Goal: Task Accomplishment & Management: Manage account settings

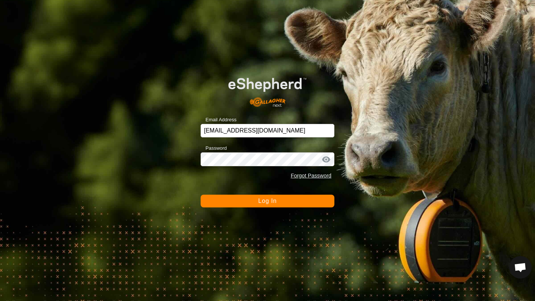
click at [283, 202] on button "Log In" at bounding box center [268, 200] width 134 height 13
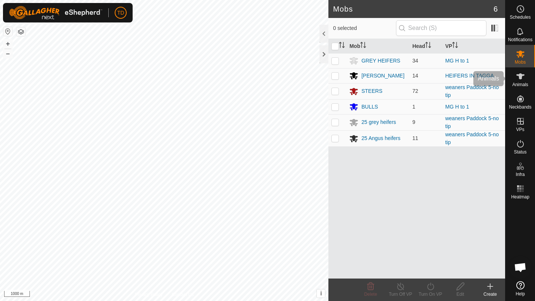
click at [523, 77] on icon at bounding box center [520, 76] width 9 height 9
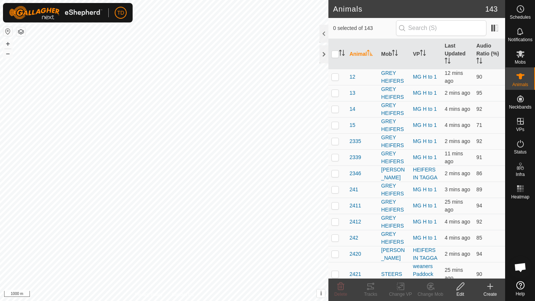
click at [499, 294] on div "Create" at bounding box center [491, 293] width 30 height 7
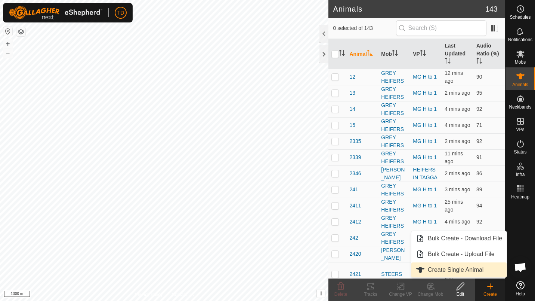
click at [458, 266] on link "Create Single Animal" at bounding box center [459, 269] width 95 height 15
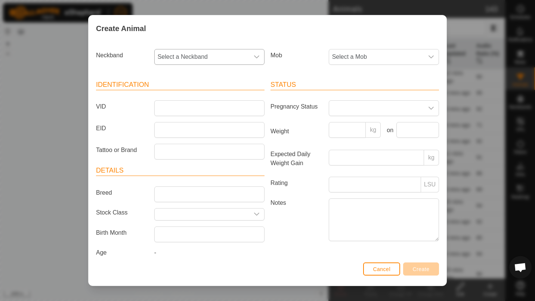
click at [258, 53] on div "dropdown trigger" at bounding box center [256, 56] width 15 height 15
click at [227, 64] on span "Select a Neckband" at bounding box center [202, 56] width 95 height 15
click at [231, 56] on span "Select a Neckband" at bounding box center [202, 56] width 95 height 15
type input "196"
click at [206, 90] on li "1961458791" at bounding box center [209, 95] width 108 height 15
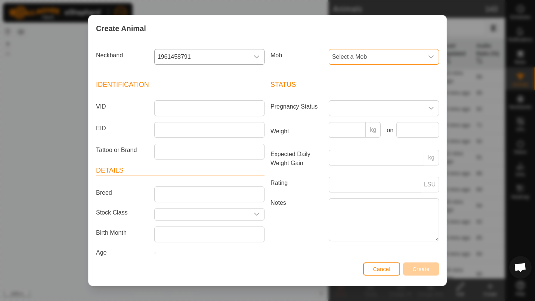
click at [356, 62] on span "Select a Mob" at bounding box center [376, 56] width 95 height 15
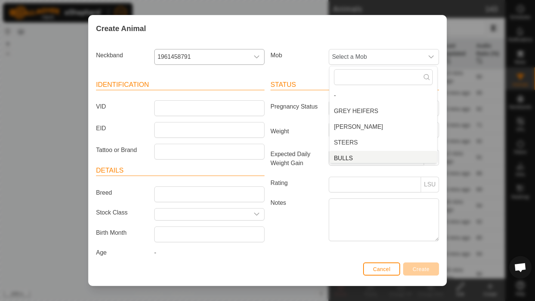
scroll to position [3, 0]
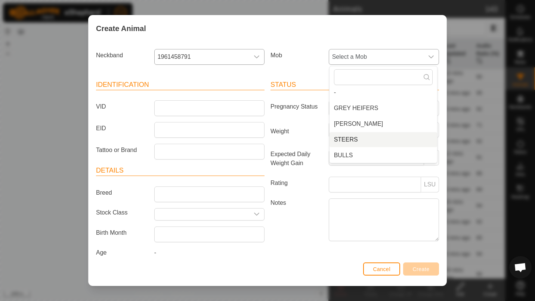
click at [361, 135] on li "STEERS" at bounding box center [384, 139] width 108 height 15
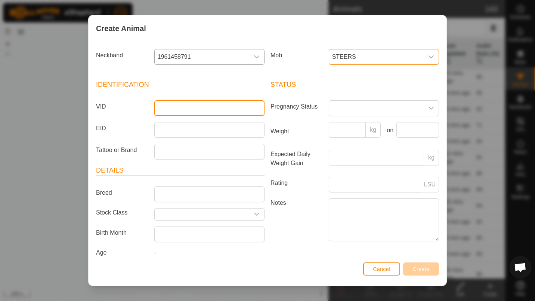
click at [236, 108] on input "VID" at bounding box center [209, 108] width 110 height 16
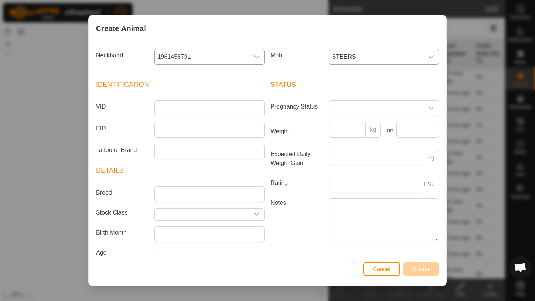
click at [149, 199] on div "Breed" at bounding box center [180, 194] width 175 height 16
click at [166, 193] on input "Breed" at bounding box center [209, 194] width 110 height 16
type input "[PERSON_NAME]"
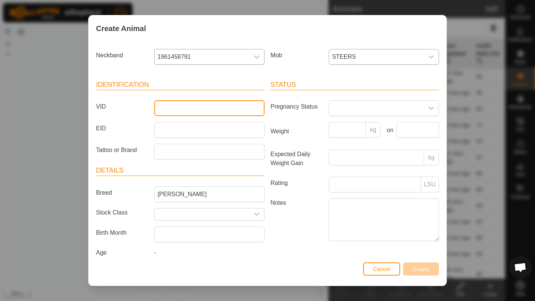
click at [198, 113] on input "VID" at bounding box center [209, 108] width 110 height 16
type input "25S35"
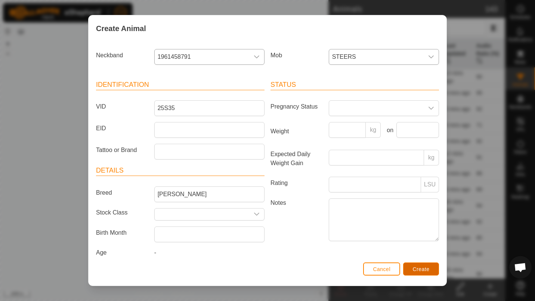
click at [421, 263] on button "Create" at bounding box center [421, 268] width 36 height 13
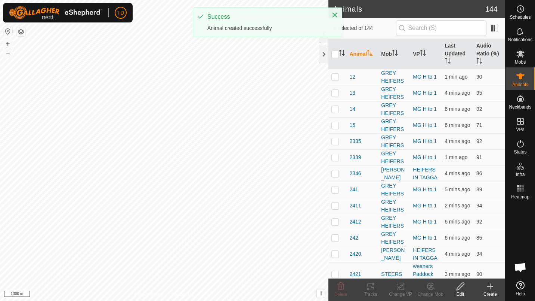
click at [493, 292] on div "Create" at bounding box center [491, 293] width 30 height 7
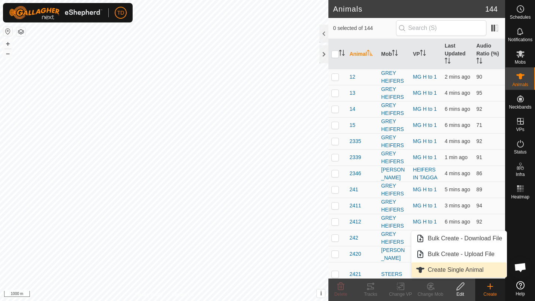
click at [471, 268] on link "Create Single Animal" at bounding box center [459, 269] width 95 height 15
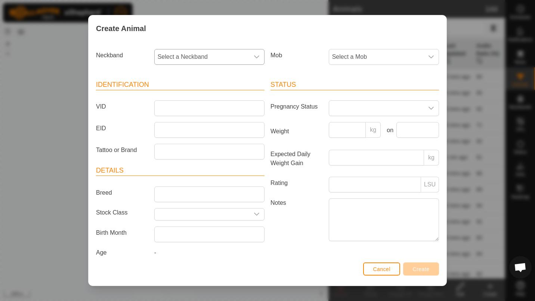
click at [243, 61] on span "Select a Neckband" at bounding box center [202, 56] width 95 height 15
type input "222"
click at [220, 95] on li "2227795105" at bounding box center [209, 95] width 108 height 15
click at [344, 51] on span "Select a Mob" at bounding box center [376, 56] width 95 height 15
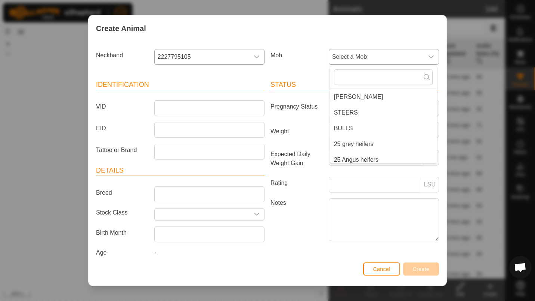
scroll to position [34, 0]
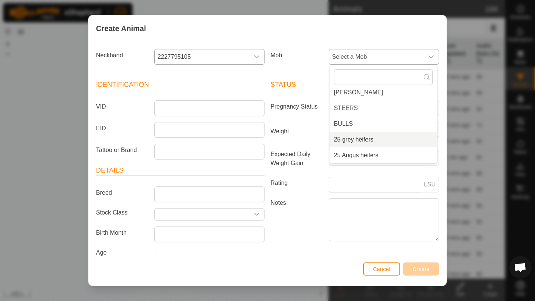
click at [382, 141] on li "25 grey heifers" at bounding box center [384, 139] width 108 height 15
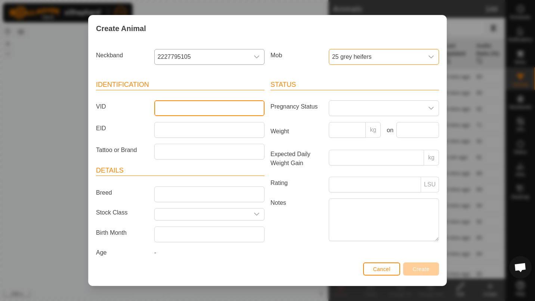
click at [208, 109] on input "VID" at bounding box center [209, 108] width 110 height 16
type input "2501"
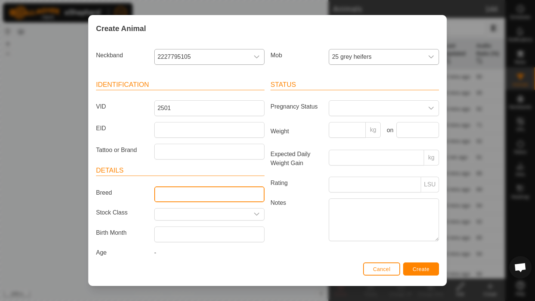
click at [190, 188] on input "Breed" at bounding box center [209, 194] width 110 height 16
type input "[PERSON_NAME]"
click at [157, 252] on div "-" at bounding box center [209, 254] width 116 height 12
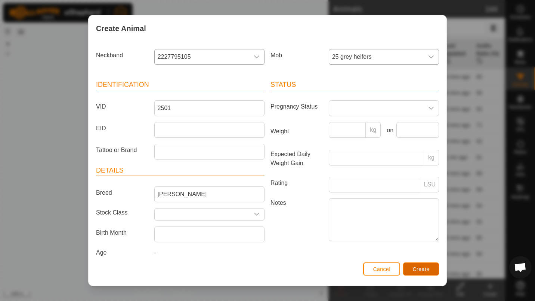
click at [415, 266] on span "Create" at bounding box center [421, 269] width 17 height 6
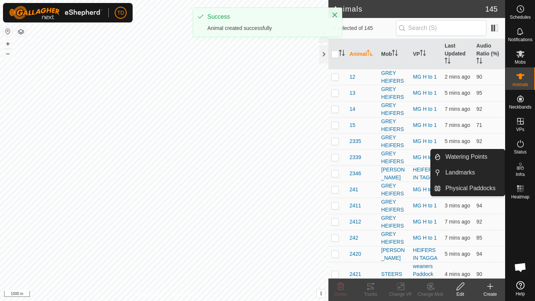
click at [486, 287] on create-svg-icon at bounding box center [491, 286] width 30 height 9
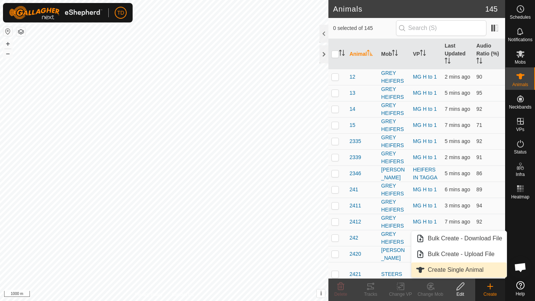
click at [473, 268] on link "Create Single Animal" at bounding box center [459, 269] width 95 height 15
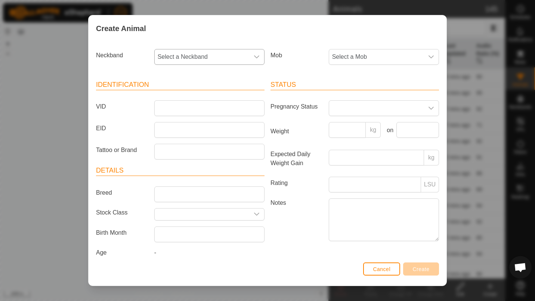
click at [227, 55] on span "Select a Neckband" at bounding box center [202, 56] width 95 height 15
type input "396"
click at [207, 98] on li "3967134503" at bounding box center [209, 95] width 108 height 15
click at [330, 62] on span "Select a Mob" at bounding box center [376, 56] width 95 height 15
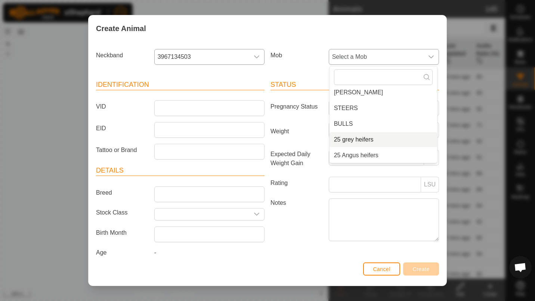
click at [357, 140] on li "25 grey heifers" at bounding box center [384, 139] width 108 height 15
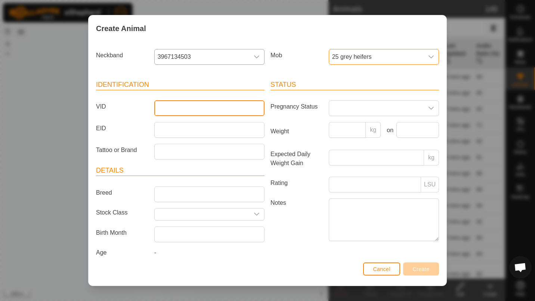
click at [226, 108] on input "VID" at bounding box center [209, 108] width 110 height 16
type input "2505"
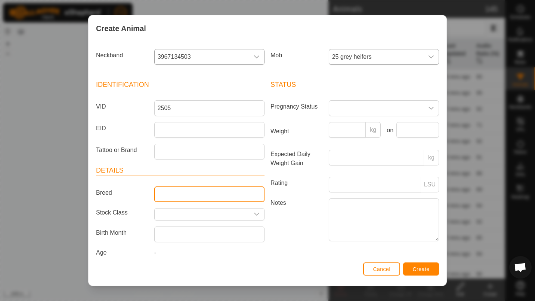
click at [203, 192] on input "Breed" at bounding box center [209, 194] width 110 height 16
type input "[PERSON_NAME]"
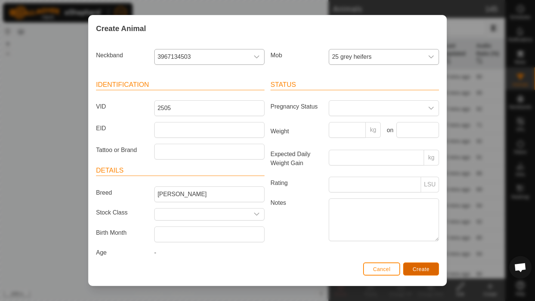
click at [418, 271] on span "Create" at bounding box center [421, 269] width 17 height 6
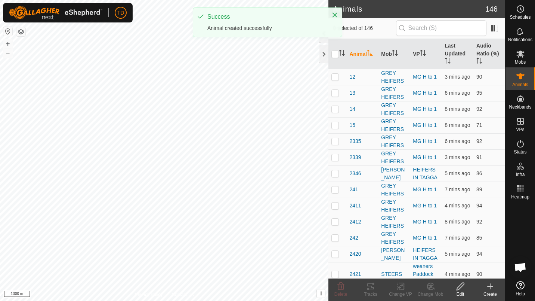
click at [491, 284] on icon at bounding box center [490, 286] width 9 height 9
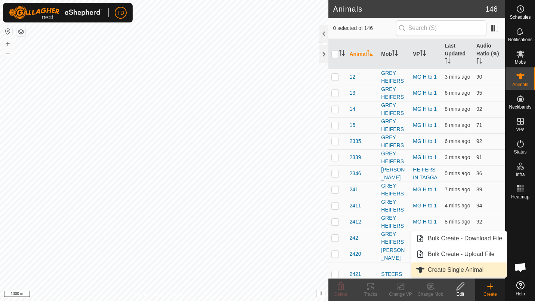
click at [453, 264] on link "Create Single Animal" at bounding box center [459, 269] width 95 height 15
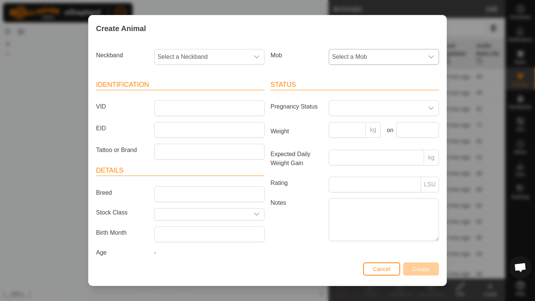
click at [357, 52] on span "Select a Mob" at bounding box center [376, 56] width 95 height 15
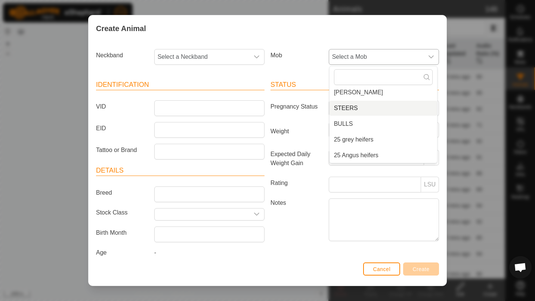
click at [353, 105] on li "STEERS" at bounding box center [384, 108] width 108 height 15
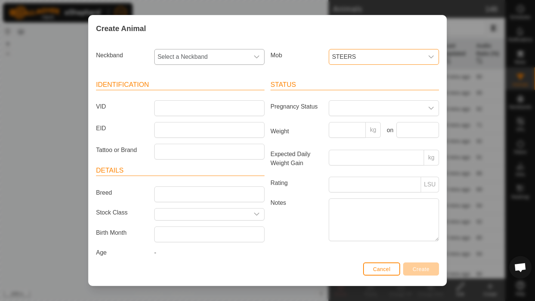
click at [212, 54] on span "Select a Neckband" at bounding box center [202, 56] width 95 height 15
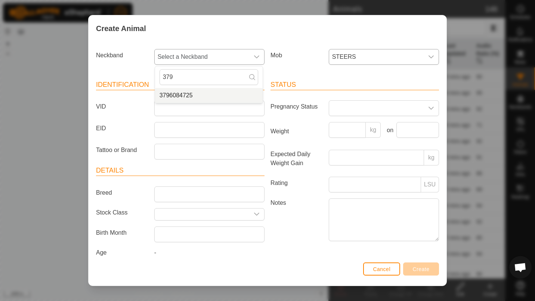
type input "379"
click at [212, 90] on li "3796084725" at bounding box center [209, 95] width 108 height 15
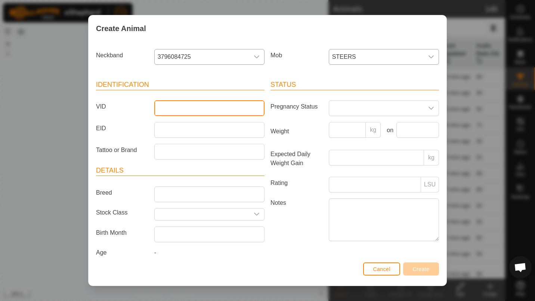
click at [227, 102] on input "VID" at bounding box center [209, 108] width 110 height 16
type input "25S36"
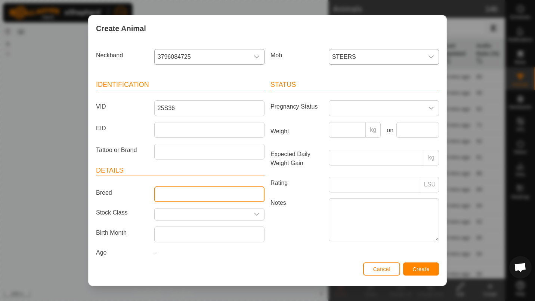
click at [231, 194] on input "Breed" at bounding box center [209, 194] width 110 height 16
type input "Angus"
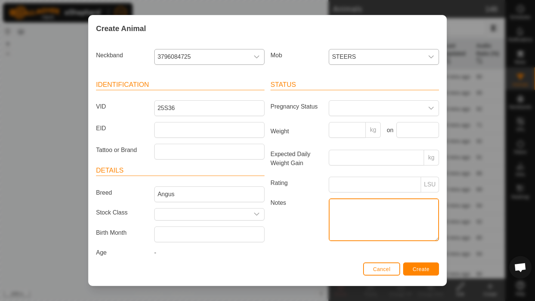
click at [356, 210] on textarea "Notes" at bounding box center [384, 219] width 110 height 43
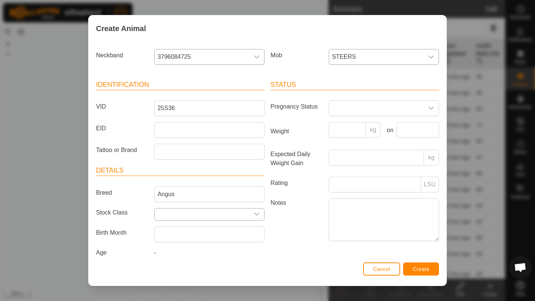
click at [200, 209] on input "text" at bounding box center [202, 214] width 95 height 12
click at [256, 215] on icon "dropdown trigger" at bounding box center [257, 214] width 6 height 6
click at [228, 245] on li "Option List" at bounding box center [208, 246] width 108 height 6
click at [421, 265] on button "Create" at bounding box center [421, 268] width 36 height 13
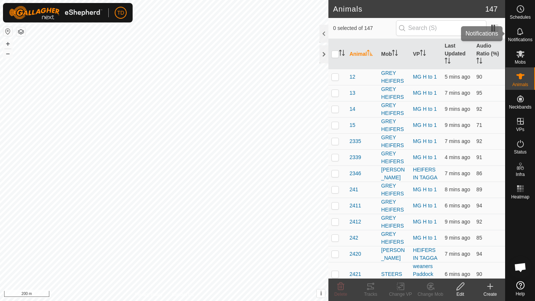
click at [522, 40] on span "Notifications" at bounding box center [520, 39] width 24 height 4
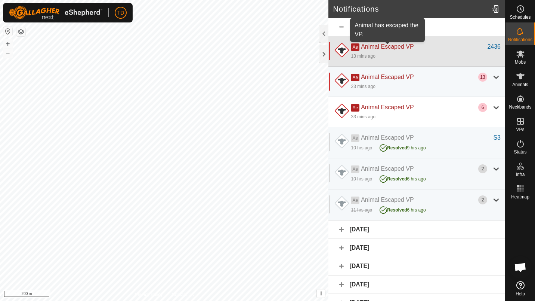
click at [412, 49] on span "Animal Escaped VP" at bounding box center [387, 46] width 53 height 6
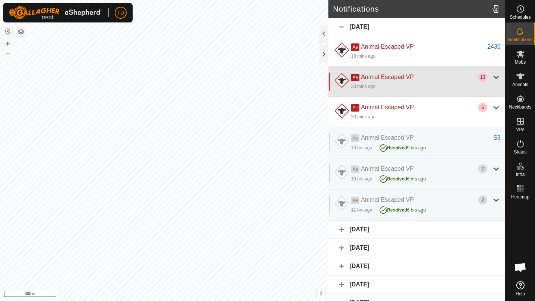
click at [416, 74] on div "Ae Animal Escaped VP" at bounding box center [414, 77] width 127 height 9
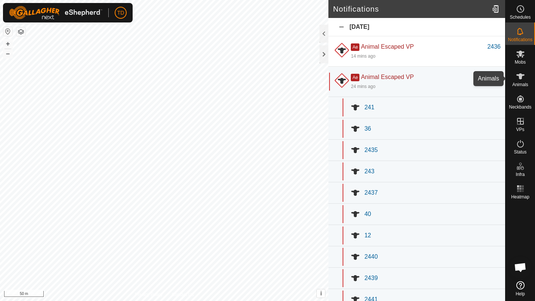
click at [526, 71] on es-animals-svg-icon at bounding box center [520, 76] width 13 height 12
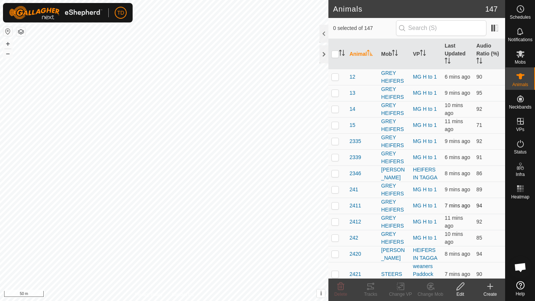
checkbox input "true"
click at [376, 288] on tracks-svg-icon at bounding box center [371, 286] width 30 height 9
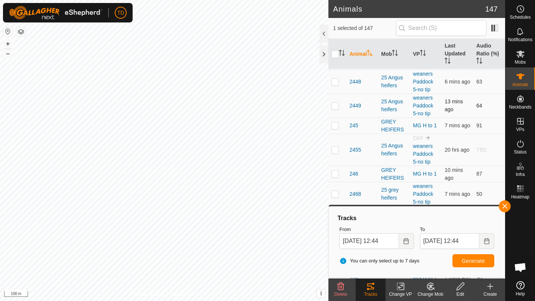
scroll to position [674, 0]
click at [506, 208] on button "button" at bounding box center [505, 206] width 12 height 12
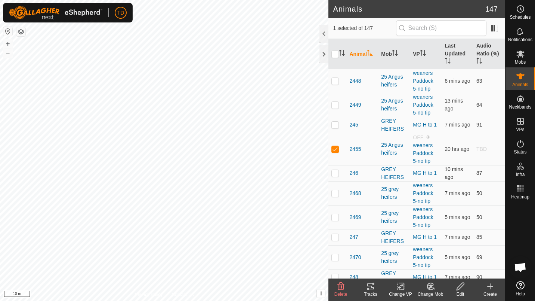
checkbox input "true"
checkbox input "false"
checkbox input "true"
checkbox input "false"
checkbox input "true"
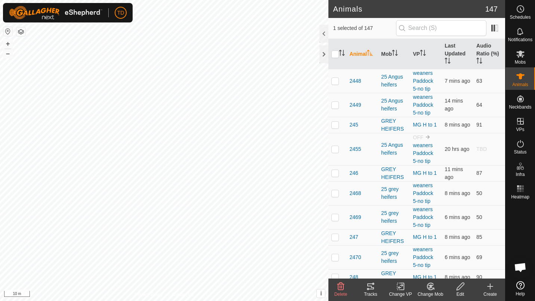
click at [463, 288] on icon at bounding box center [460, 286] width 9 height 9
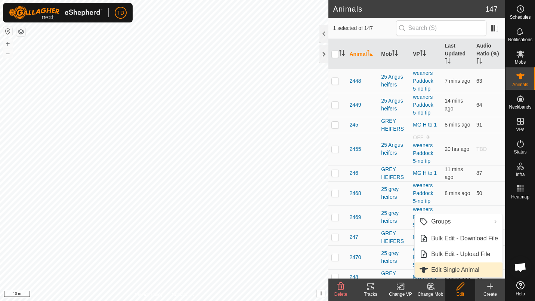
click at [448, 272] on link "Edit Single Animal" at bounding box center [459, 269] width 88 height 15
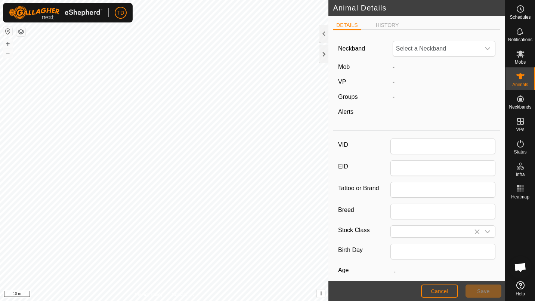
type input "2346"
type input "Angus"
type input "03/2023"
type input "2 years 6 months"
type input "0"
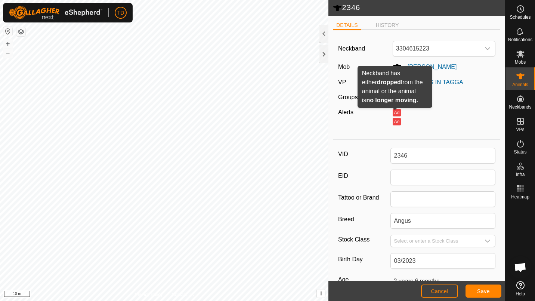
click at [399, 110] on button "Ad" at bounding box center [397, 112] width 8 height 7
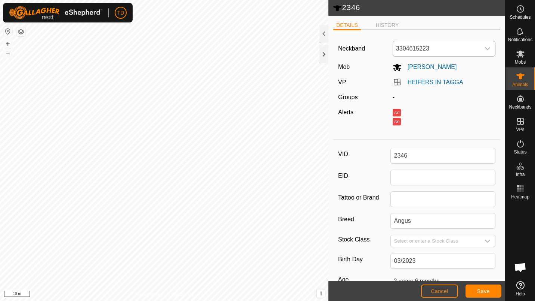
click at [442, 47] on span "3304615223" at bounding box center [436, 48] width 87 height 15
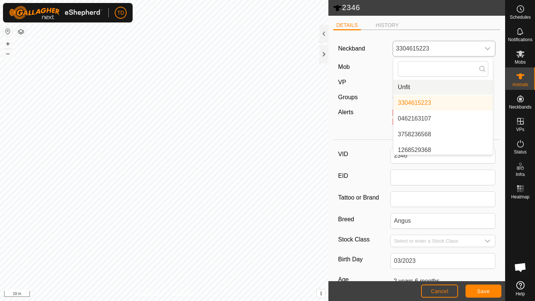
click at [406, 91] on li "Unfit" at bounding box center [443, 87] width 99 height 15
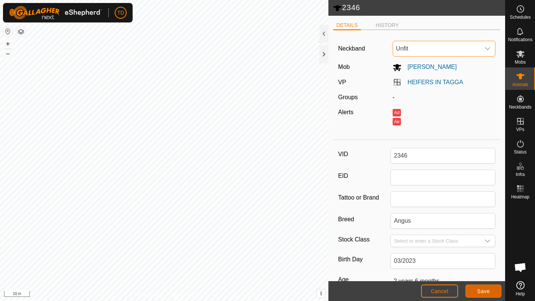
click at [488, 291] on span "Save" at bounding box center [483, 291] width 13 height 6
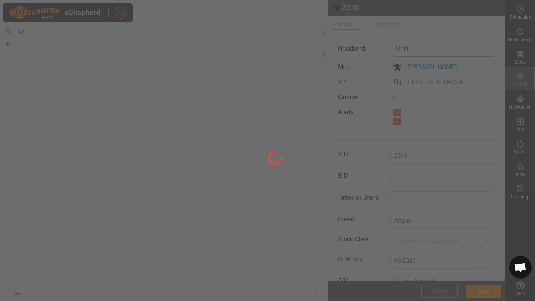
type input "-"
type input "0 kg"
type input "-"
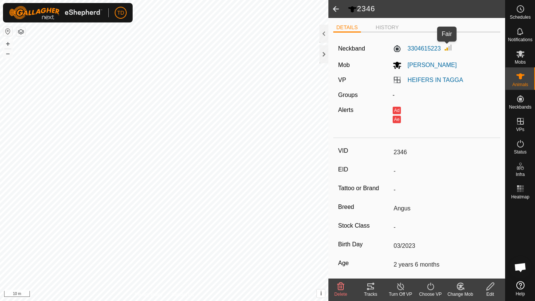
click at [444, 49] on img at bounding box center [448, 47] width 9 height 9
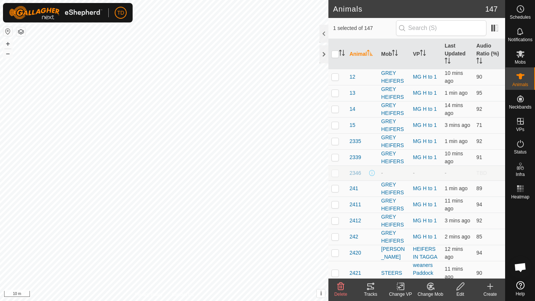
click at [456, 297] on div "Edit" at bounding box center [461, 293] width 30 height 7
click at [495, 31] on span at bounding box center [495, 28] width 12 height 12
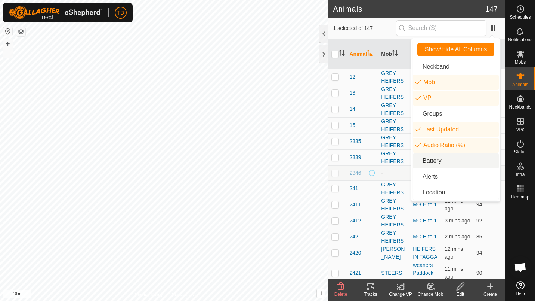
click at [441, 160] on li "Battery" at bounding box center [456, 160] width 86 height 15
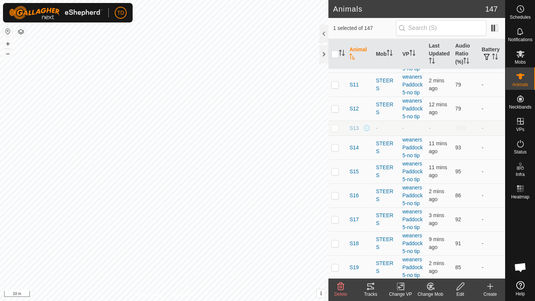
scroll to position [2628, 0]
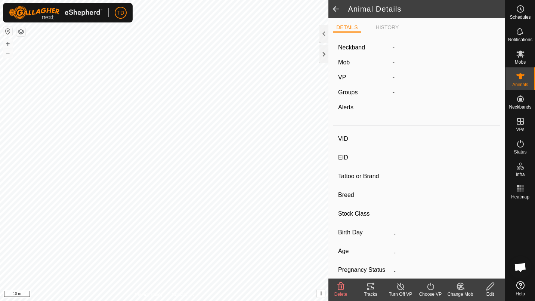
type input "25S27"
type input "-"
type input "Angus"
type input "-"
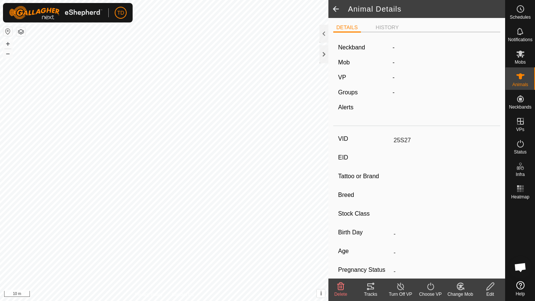
type input "0 kg"
type input "-"
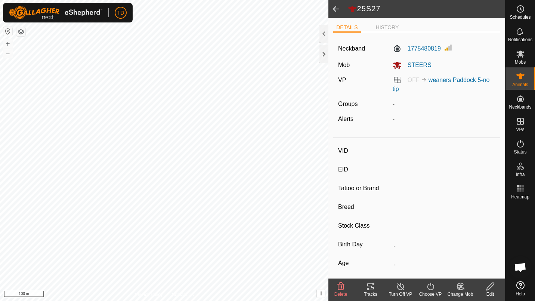
type input "25S35"
type input "-"
type input "[PERSON_NAME]"
type input "-"
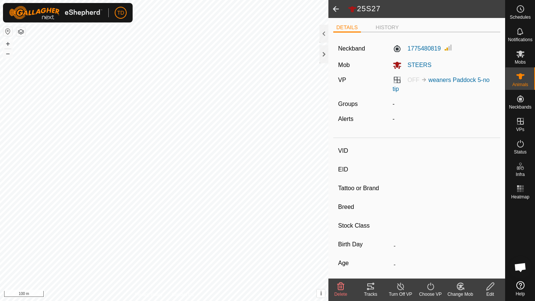
type input "0 kg"
type input "-"
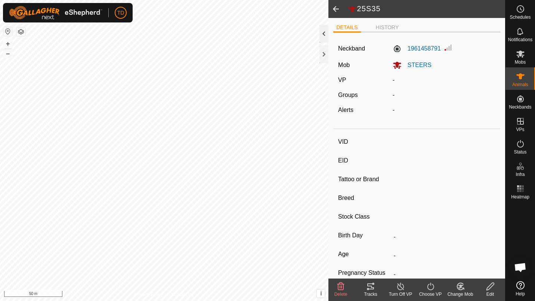
type input "25S36"
type input "-"
type input "Angus"
type input "-"
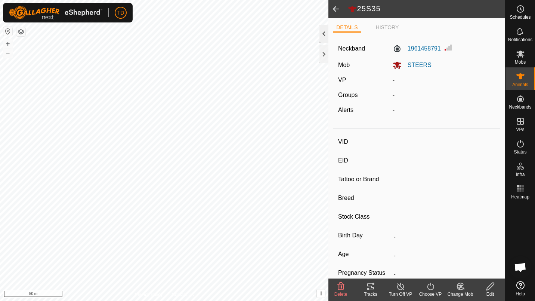
type input "0 kg"
type input "-"
type input "2505"
type input "-"
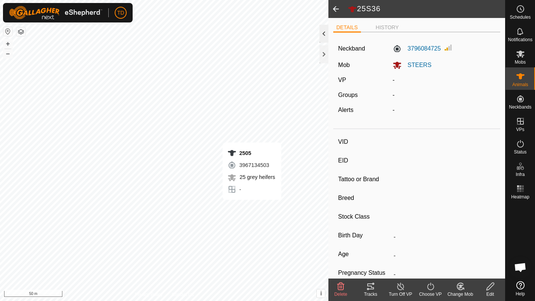
type input "[PERSON_NAME]"
type input "-"
type input "0 kg"
type input "-"
click at [395, 28] on li "HISTORY" at bounding box center [387, 28] width 29 height 9
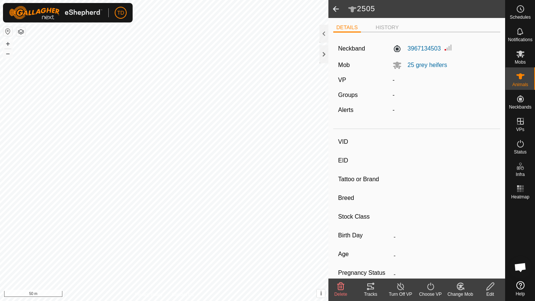
type input "25S36"
type input "-"
type input "Angus"
type input "-"
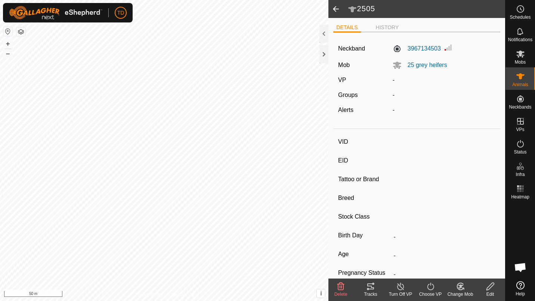
type input "0 kg"
type input "-"
type input "25S18"
type input "-"
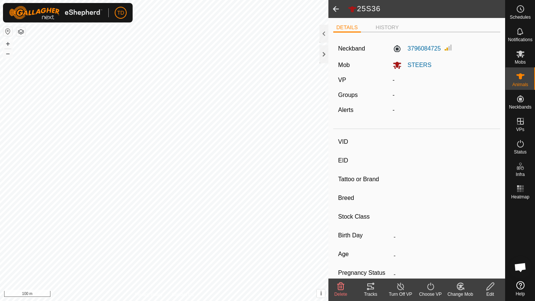
type input "[PERSON_NAME]"
type input "-"
type input "0 kg"
type input "-"
click at [379, 27] on li "HISTORY" at bounding box center [387, 28] width 29 height 9
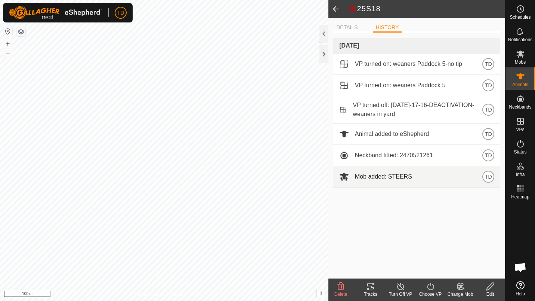
click at [413, 186] on td "Mob added: STEERS TD" at bounding box center [416, 176] width 167 height 21
click at [449, 177] on div "Mob added: STEERS TD" at bounding box center [416, 176] width 155 height 12
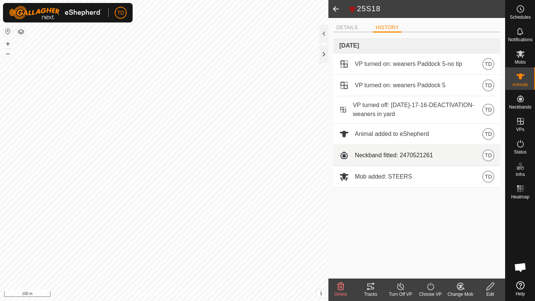
click at [458, 155] on div "Neckband fitted: 2470521261 TD" at bounding box center [416, 155] width 155 height 12
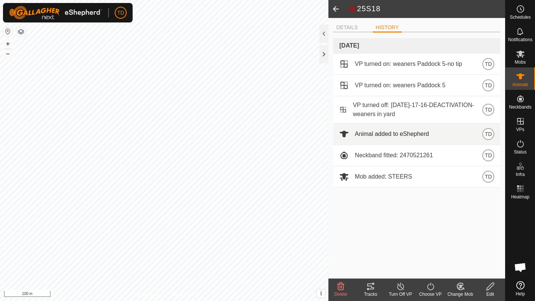
click at [452, 135] on div "Animal added to eShepherd TD" at bounding box center [416, 134] width 155 height 12
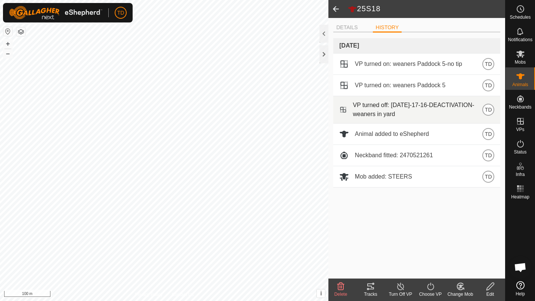
click at [454, 108] on span "VP turned off: [DATE]-17-16-DEACTIVATION-weaners in yard" at bounding box center [418, 110] width 130 height 18
click at [458, 96] on td "VP turned off: [DATE]-17-16-DEACTIVATION-weaners in yard TD" at bounding box center [416, 109] width 167 height 27
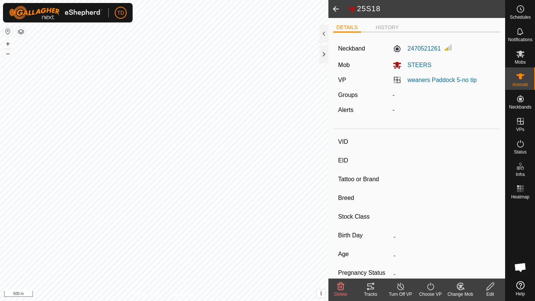
type input "2436"
type input "-"
type input "[PERSON_NAME]"
type input "-"
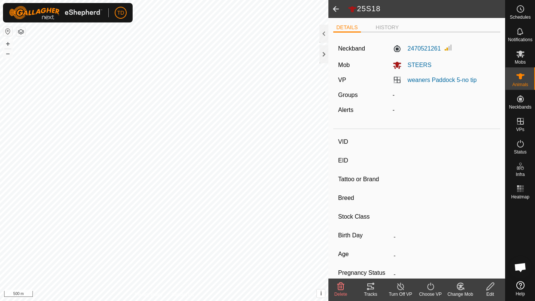
type input "03/2024"
type input "1 year 6 months"
type input "0 kg"
type input "-"
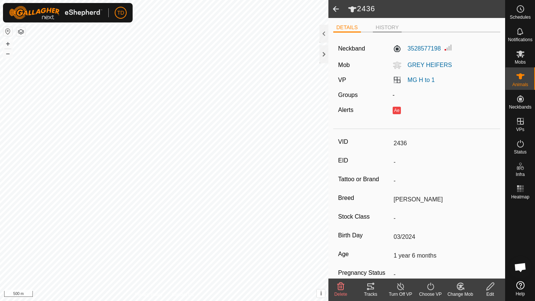
click at [380, 29] on li "HISTORY" at bounding box center [387, 28] width 29 height 9
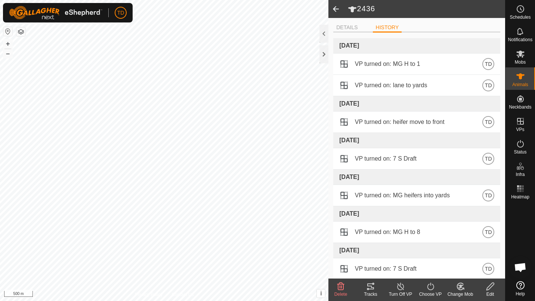
click at [337, 9] on span at bounding box center [336, 9] width 15 height 18
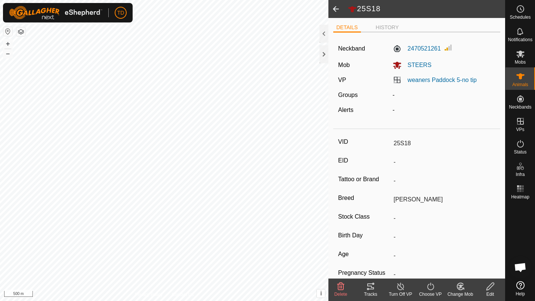
click at [335, 13] on span at bounding box center [336, 9] width 15 height 18
type input "25S36"
type input "-"
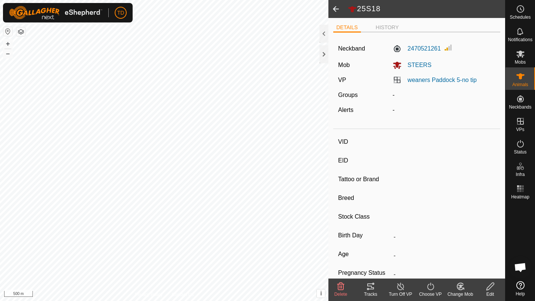
type input "Angus"
type input "-"
type input "0 kg"
type input "-"
click at [335, 13] on span at bounding box center [336, 9] width 15 height 18
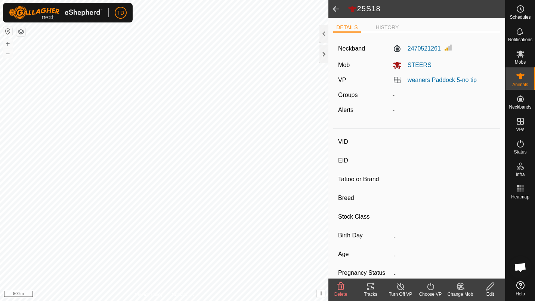
type input "2505"
type input "-"
type input "[PERSON_NAME]"
type input "-"
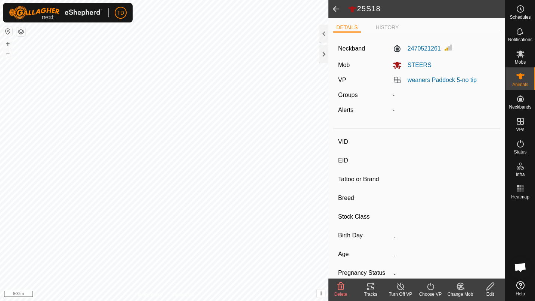
type input "0 kg"
type input "-"
click at [335, 13] on span at bounding box center [336, 9] width 15 height 18
type input "25S36"
type input "-"
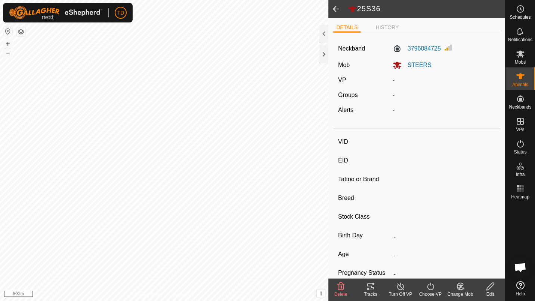
type input "-"
type input "Angus"
type input "-"
type input "0 kg"
type input "-"
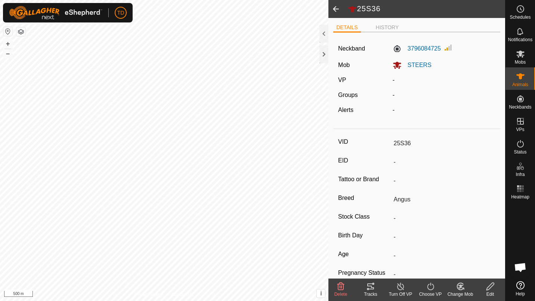
click at [335, 13] on span at bounding box center [336, 9] width 15 height 18
type input "25S35"
type input "-"
type input "[PERSON_NAME]"
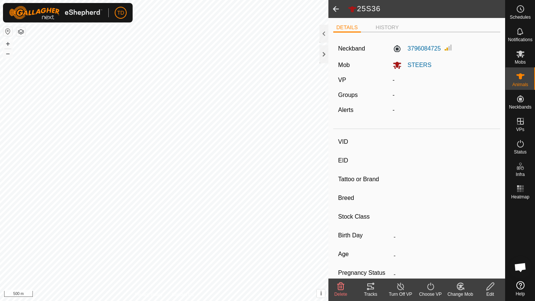
type input "-"
type input "0 kg"
type input "-"
click at [335, 13] on span at bounding box center [336, 9] width 15 height 18
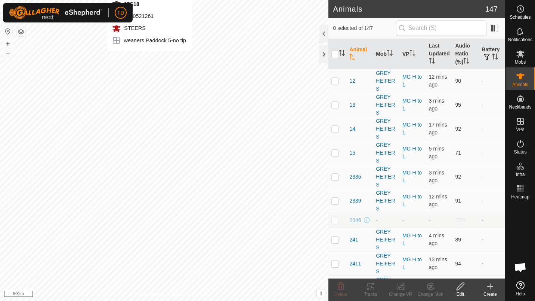
checkbox input "true"
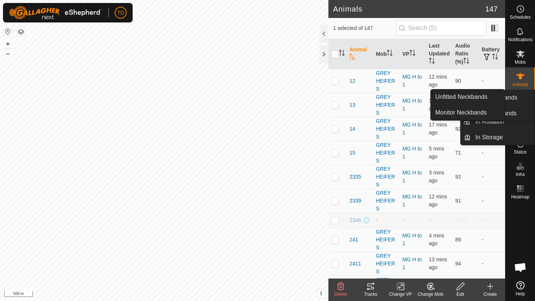
click at [523, 110] on div "Neckbands" at bounding box center [521, 101] width 30 height 22
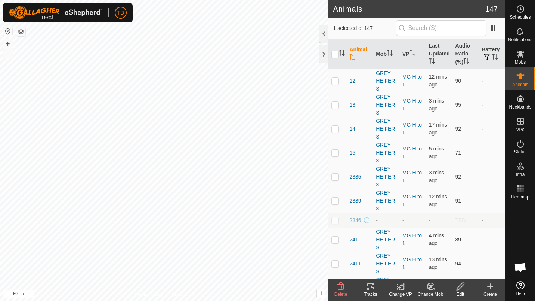
click at [467, 288] on edit-svg-icon at bounding box center [461, 286] width 30 height 9
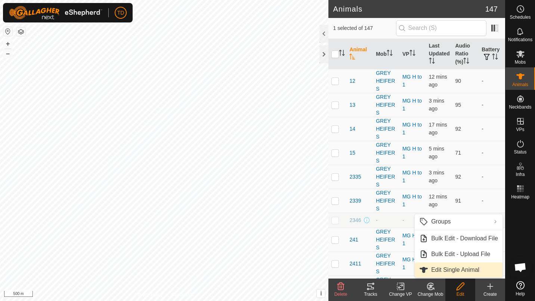
click at [458, 271] on link "Edit Single Animal" at bounding box center [459, 269] width 88 height 15
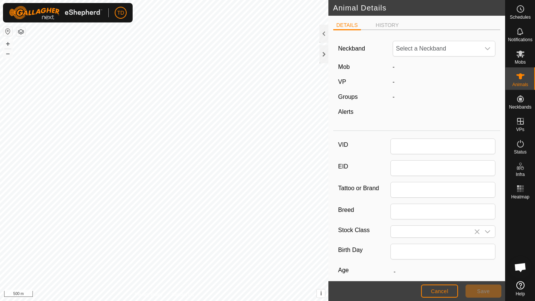
type input "25S18"
type input "[PERSON_NAME]"
type input "0"
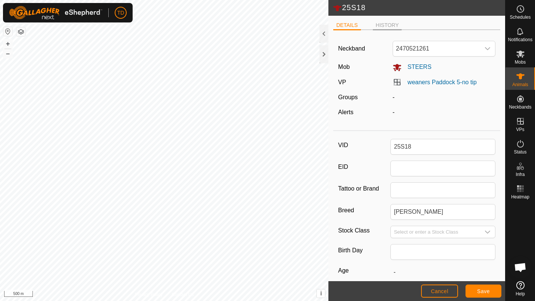
click at [385, 24] on li "HISTORY" at bounding box center [387, 25] width 29 height 9
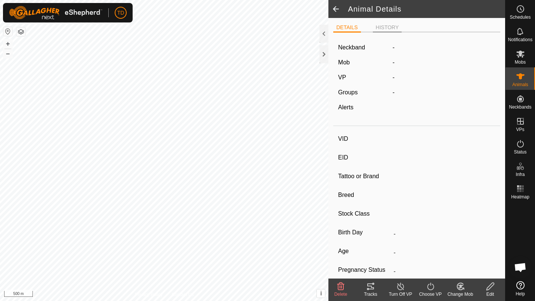
click at [398, 25] on li "HISTORY" at bounding box center [387, 28] width 29 height 9
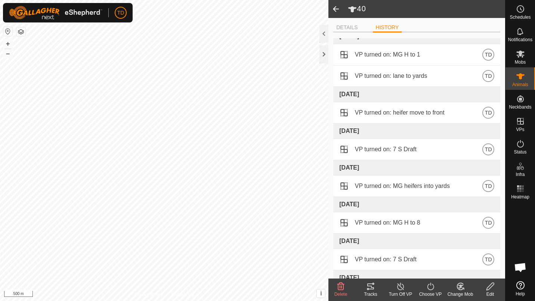
scroll to position [8, 0]
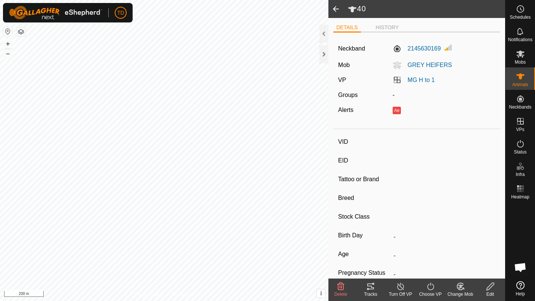
type input "2501"
type input "-"
type input "[PERSON_NAME]"
type input "-"
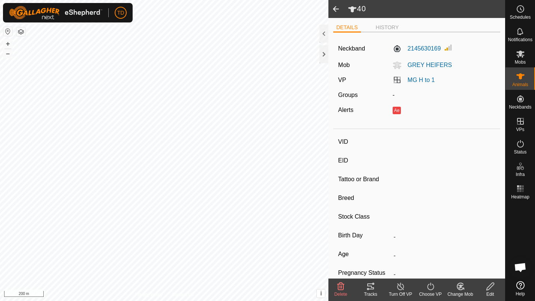
type input "0 kg"
type input "-"
type input "25S36"
type input "-"
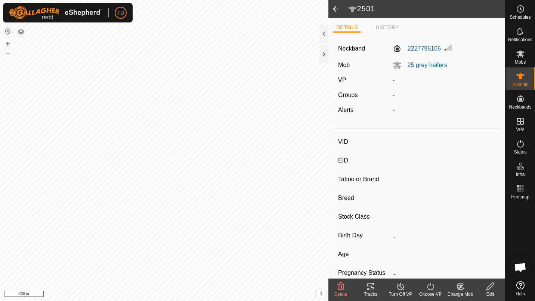
type input "Angus"
type input "-"
type input "0 kg"
type input "-"
click at [331, 13] on span at bounding box center [336, 9] width 15 height 18
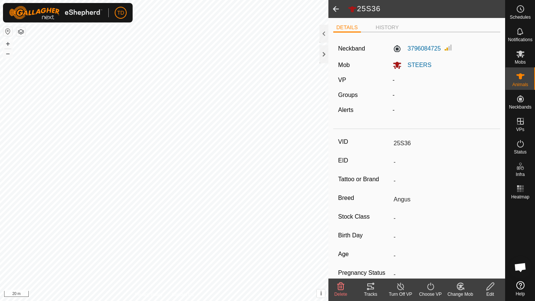
click at [522, 36] on icon at bounding box center [520, 31] width 9 height 9
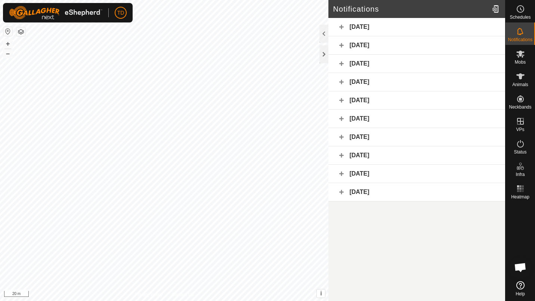
click at [523, 10] on circle at bounding box center [520, 9] width 7 height 7
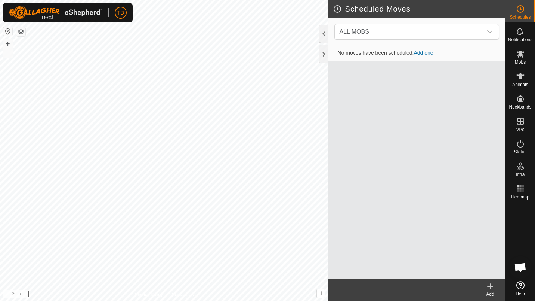
click at [525, 80] on icon at bounding box center [520, 76] width 9 height 9
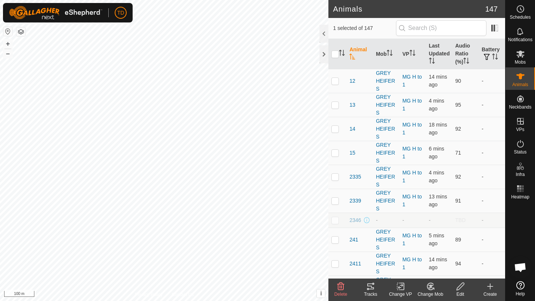
click at [376, 284] on tracks-svg-icon at bounding box center [371, 286] width 30 height 9
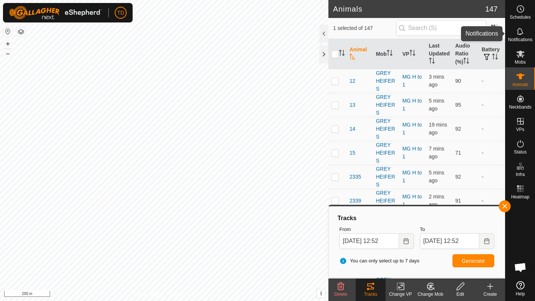
click at [522, 33] on icon at bounding box center [520, 31] width 6 height 7
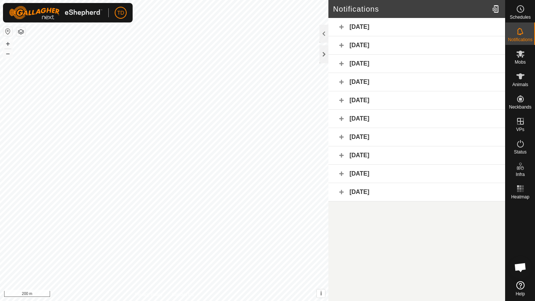
click at [412, 26] on div "[DATE]" at bounding box center [417, 27] width 177 height 18
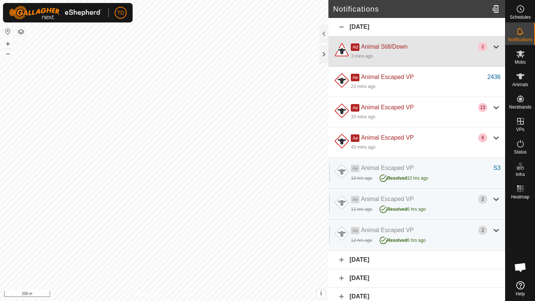
click at [415, 47] on div "Ad Animal Still/Down" at bounding box center [414, 46] width 127 height 9
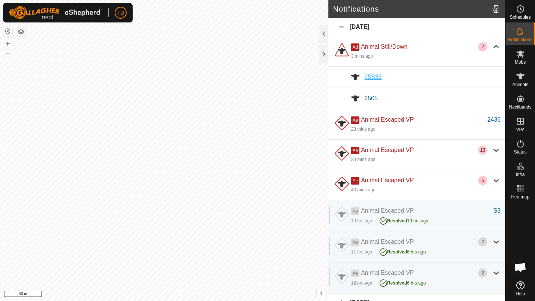
click at [394, 75] on div "25S36" at bounding box center [433, 77] width 136 height 9
click at [373, 77] on span "25S36" at bounding box center [373, 77] width 17 height 6
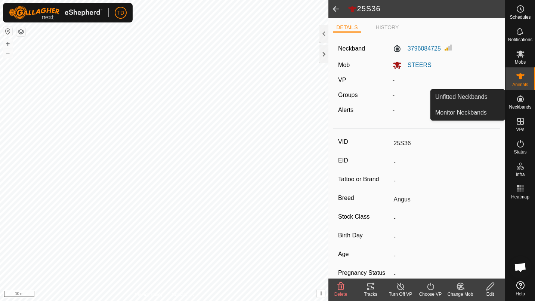
click at [520, 95] on icon at bounding box center [520, 98] width 9 height 9
click at [489, 99] on link "Unfitted Neckbands" at bounding box center [468, 96] width 74 height 15
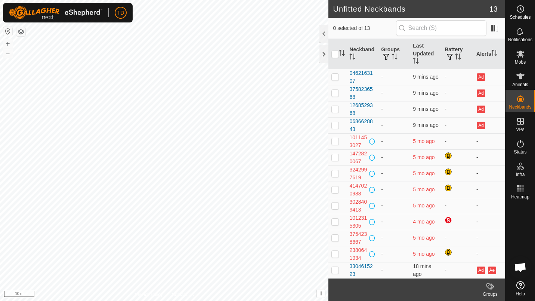
click at [335, 141] on p-checkbox at bounding box center [335, 141] width 7 height 6
click at [334, 163] on td at bounding box center [338, 157] width 18 height 16
click at [334, 177] on td at bounding box center [338, 173] width 18 height 16
click at [333, 192] on p-checkbox at bounding box center [335, 189] width 7 height 6
click at [335, 197] on td at bounding box center [338, 189] width 18 height 16
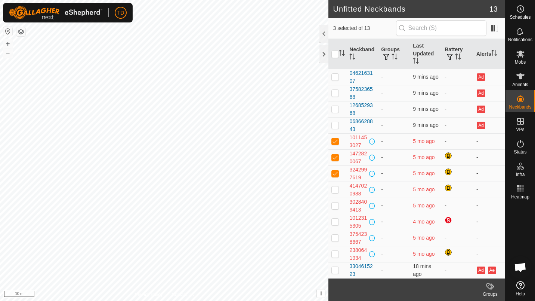
click at [335, 204] on p-checkbox at bounding box center [335, 205] width 7 height 6
click at [337, 191] on p-checkbox at bounding box center [335, 189] width 7 height 6
click at [336, 216] on td at bounding box center [338, 221] width 18 height 16
click at [334, 233] on td at bounding box center [338, 238] width 18 height 16
click at [335, 255] on p-checkbox at bounding box center [335, 253] width 7 height 6
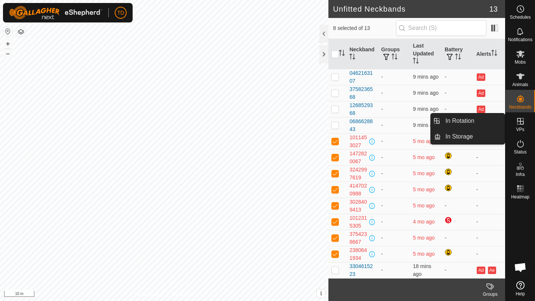
click at [520, 130] on span "VPs" at bounding box center [520, 129] width 8 height 4
click at [522, 125] on icon at bounding box center [520, 121] width 9 height 9
click at [493, 121] on link "In Rotation" at bounding box center [473, 120] width 64 height 15
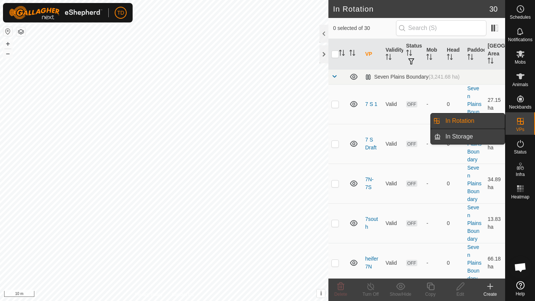
click at [487, 132] on link "In Storage" at bounding box center [473, 136] width 64 height 15
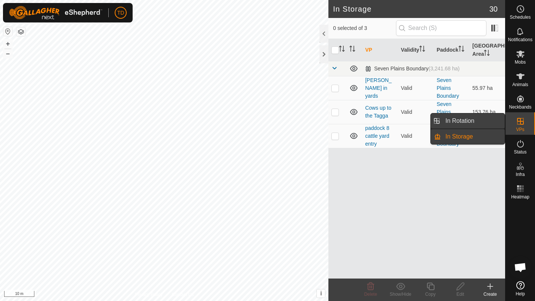
click at [493, 117] on link "In Rotation" at bounding box center [473, 120] width 64 height 15
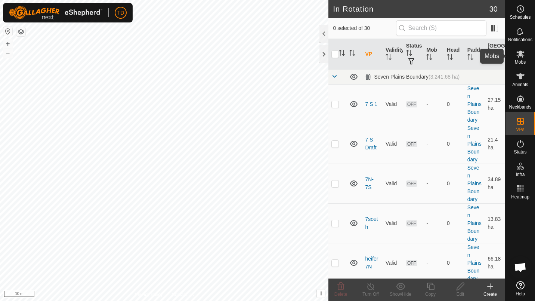
click at [519, 60] on span "Mobs" at bounding box center [520, 62] width 11 height 4
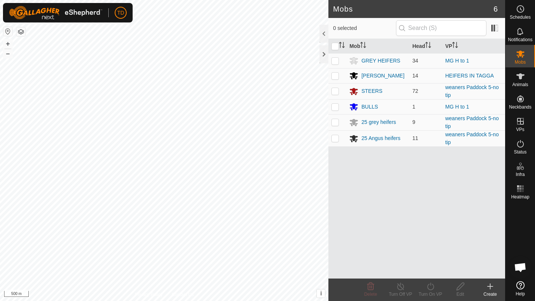
click at [24, 30] on button "button" at bounding box center [20, 31] width 9 height 9
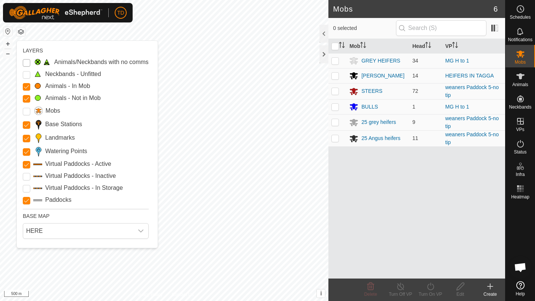
click at [27, 62] on Issue "Animals/Neckbands with no comms" at bounding box center [26, 62] width 7 height 7
click at [25, 70] on p-checkbox at bounding box center [26, 74] width 7 height 9
click at [26, 73] on Unfitted "Neckbands - Unfitted" at bounding box center [26, 74] width 7 height 7
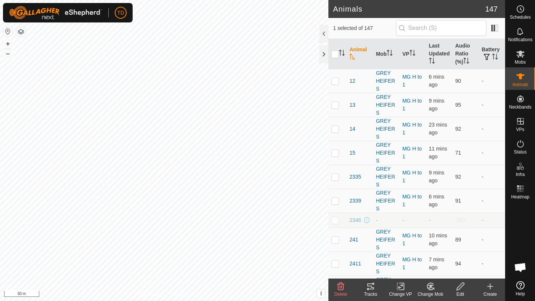
click at [459, 287] on icon at bounding box center [460, 286] width 9 height 9
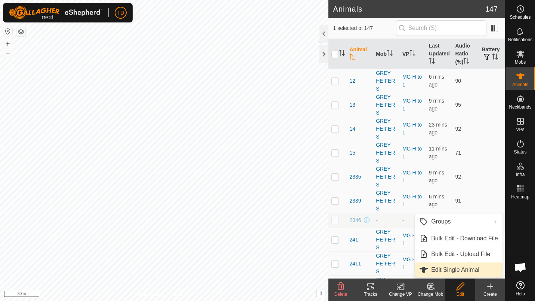
click at [454, 270] on link "Edit Single Animal" at bounding box center [459, 269] width 88 height 15
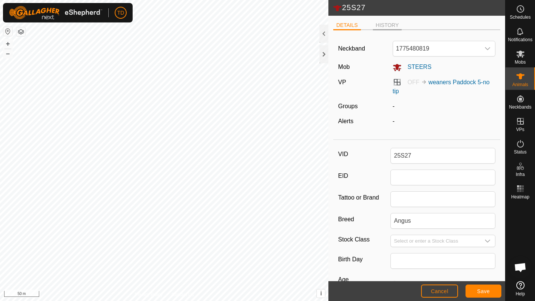
click at [385, 24] on li "HISTORY" at bounding box center [387, 25] width 29 height 9
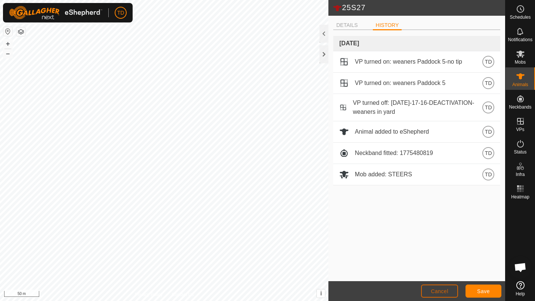
click at [433, 291] on span "Cancel" at bounding box center [440, 291] width 18 height 6
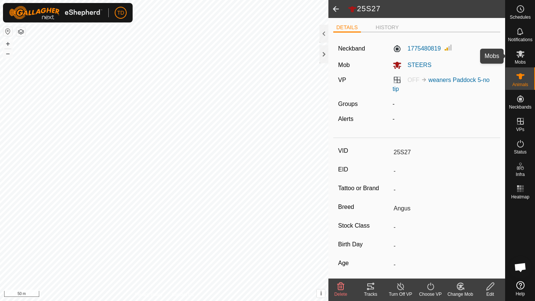
click at [520, 49] on es-mob-svg-icon at bounding box center [520, 54] width 13 height 12
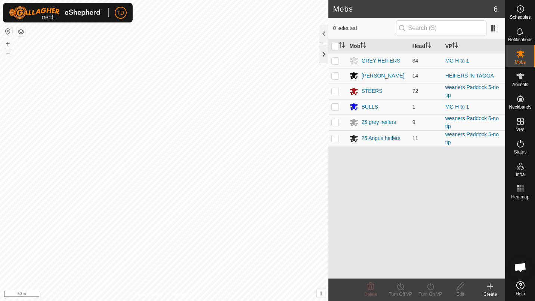
click at [325, 51] on div at bounding box center [324, 54] width 9 height 18
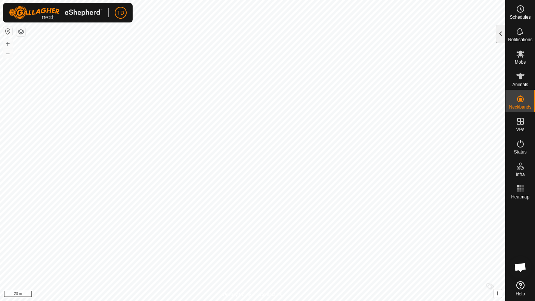
click at [498, 37] on div at bounding box center [500, 34] width 9 height 18
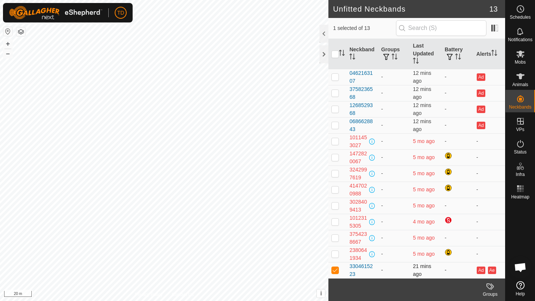
click at [431, 270] on td "21 mins ago" at bounding box center [426, 270] width 32 height 16
click at [361, 265] on div "3304615223" at bounding box center [363, 270] width 26 height 16
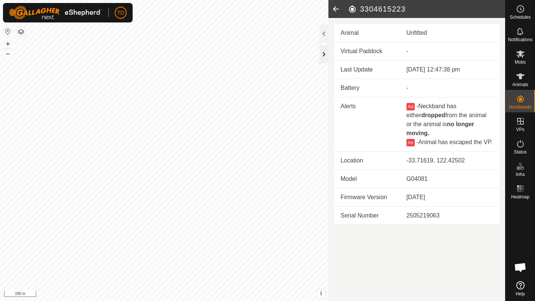
click at [324, 53] on div at bounding box center [324, 54] width 9 height 18
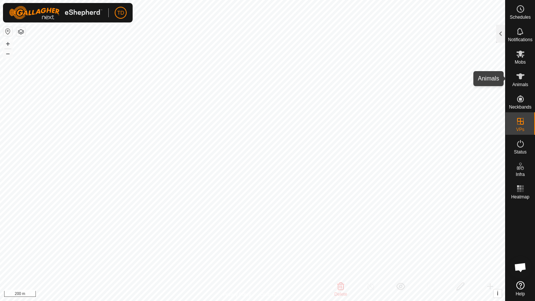
click at [517, 77] on icon at bounding box center [520, 76] width 9 height 9
click at [526, 84] on span "Animals" at bounding box center [521, 84] width 16 height 4
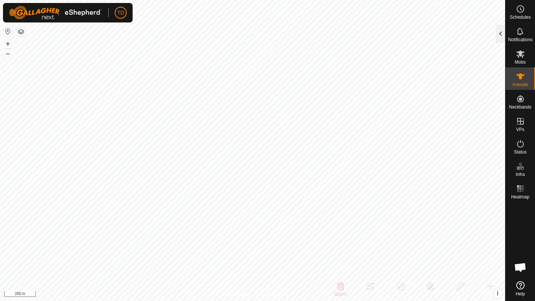
click at [501, 33] on div at bounding box center [500, 34] width 9 height 18
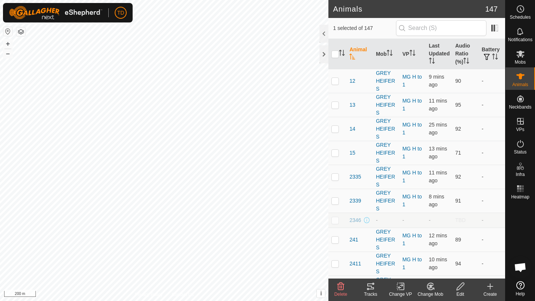
click at [457, 287] on icon at bounding box center [460, 286] width 9 height 9
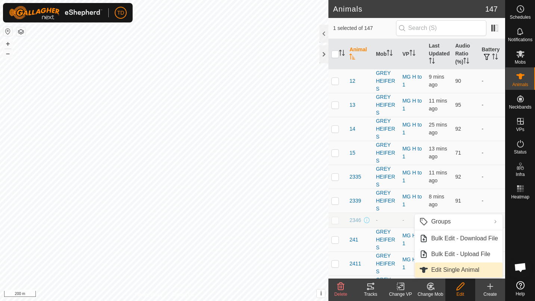
click at [459, 267] on link "Edit Single Animal" at bounding box center [459, 269] width 88 height 15
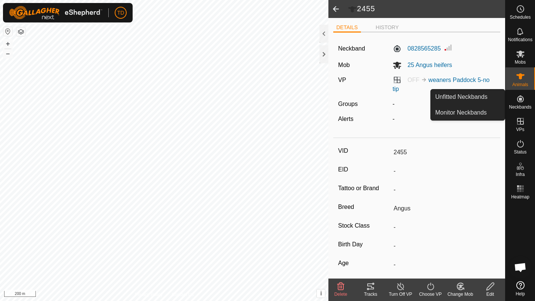
click at [528, 103] on div "Neckbands" at bounding box center [521, 101] width 30 height 22
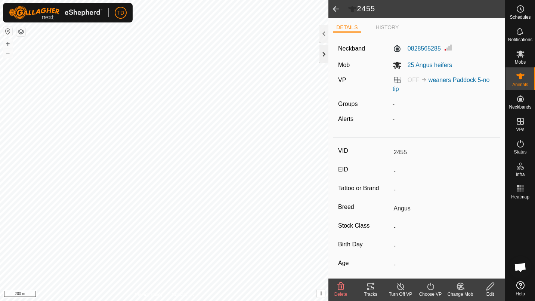
click at [325, 50] on div at bounding box center [324, 54] width 9 height 18
